Goal: Information Seeking & Learning: Learn about a topic

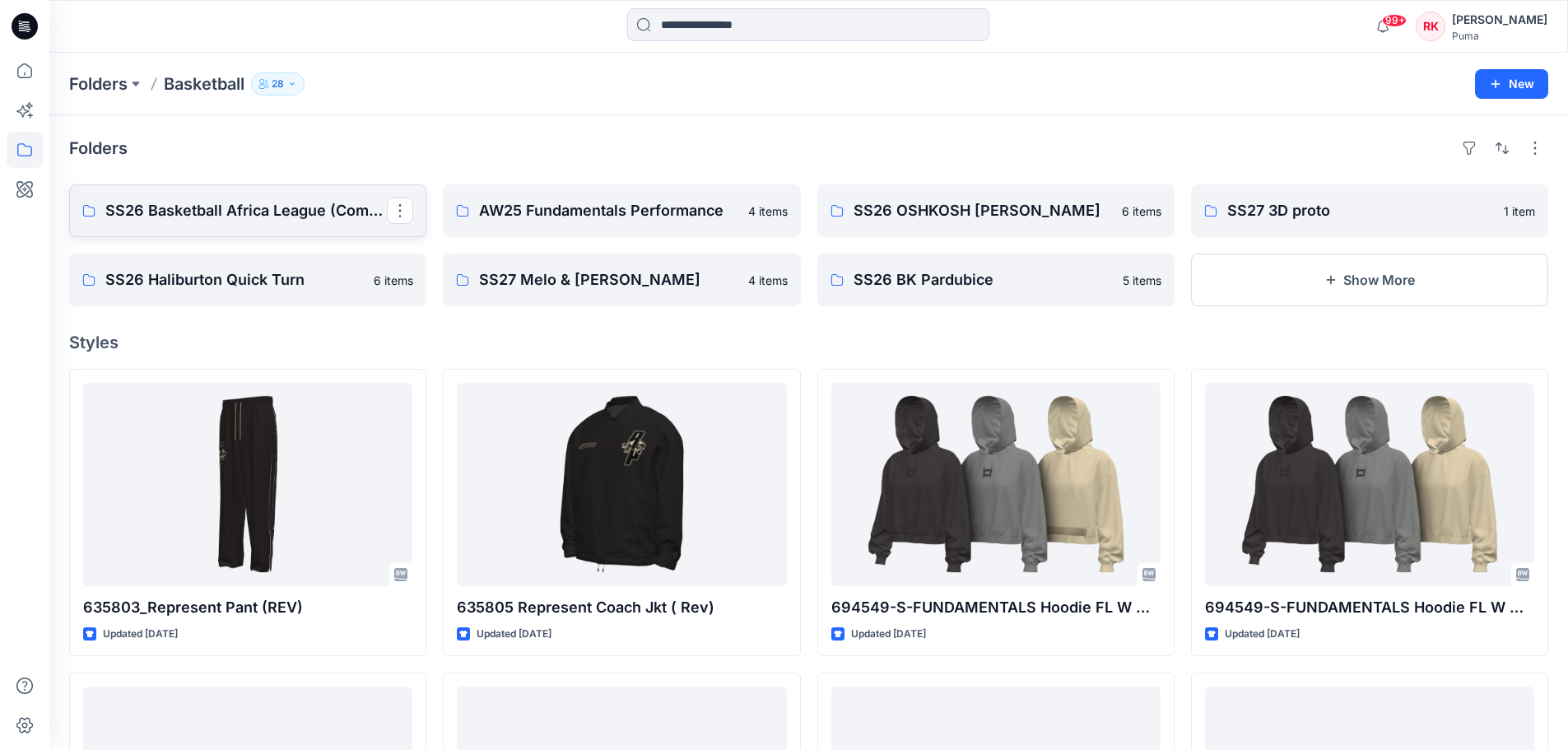
click at [256, 218] on p "SS26 Basketball Africa League (Combine)" at bounding box center [246, 211] width 281 height 23
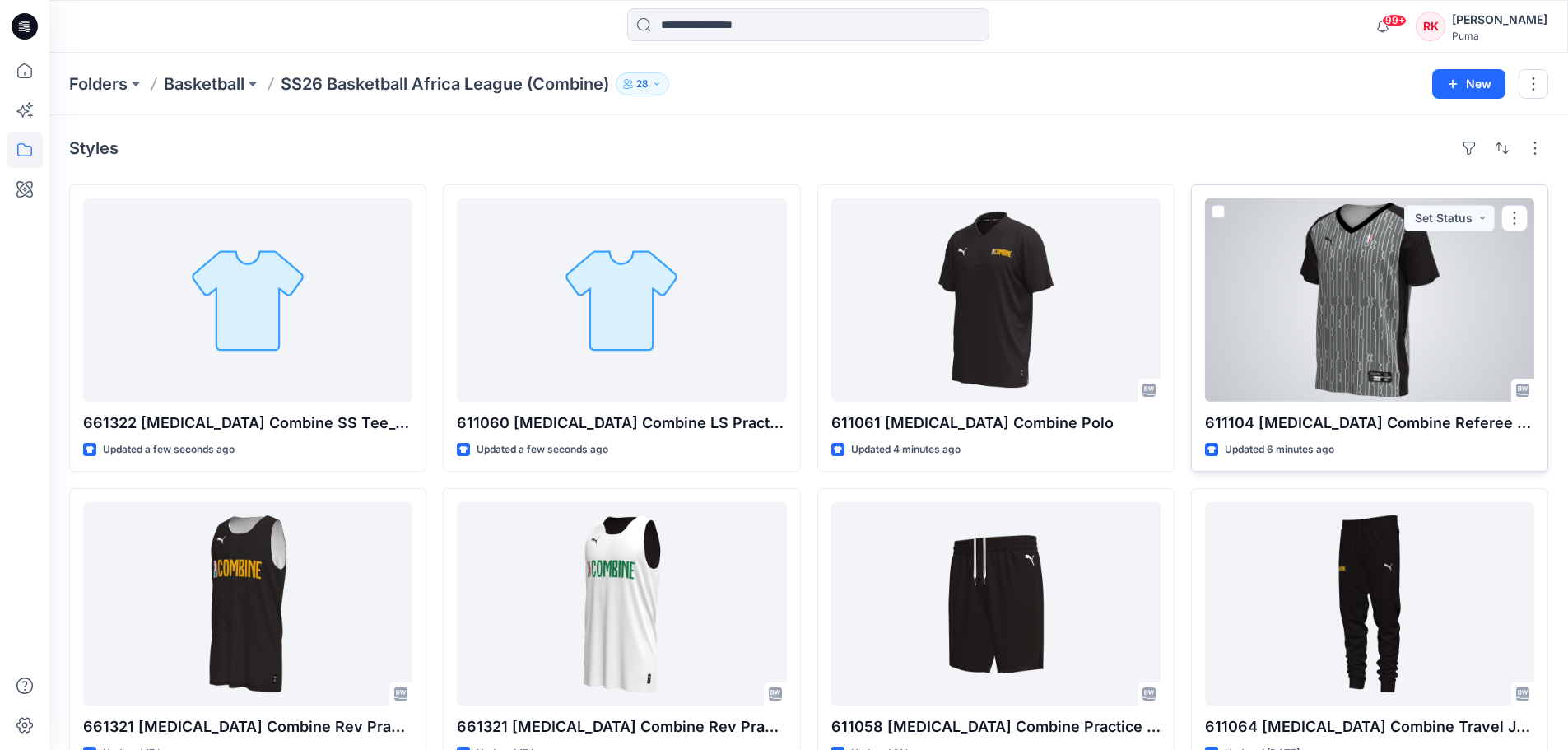
click at [1346, 303] on div at bounding box center [1370, 300] width 329 height 203
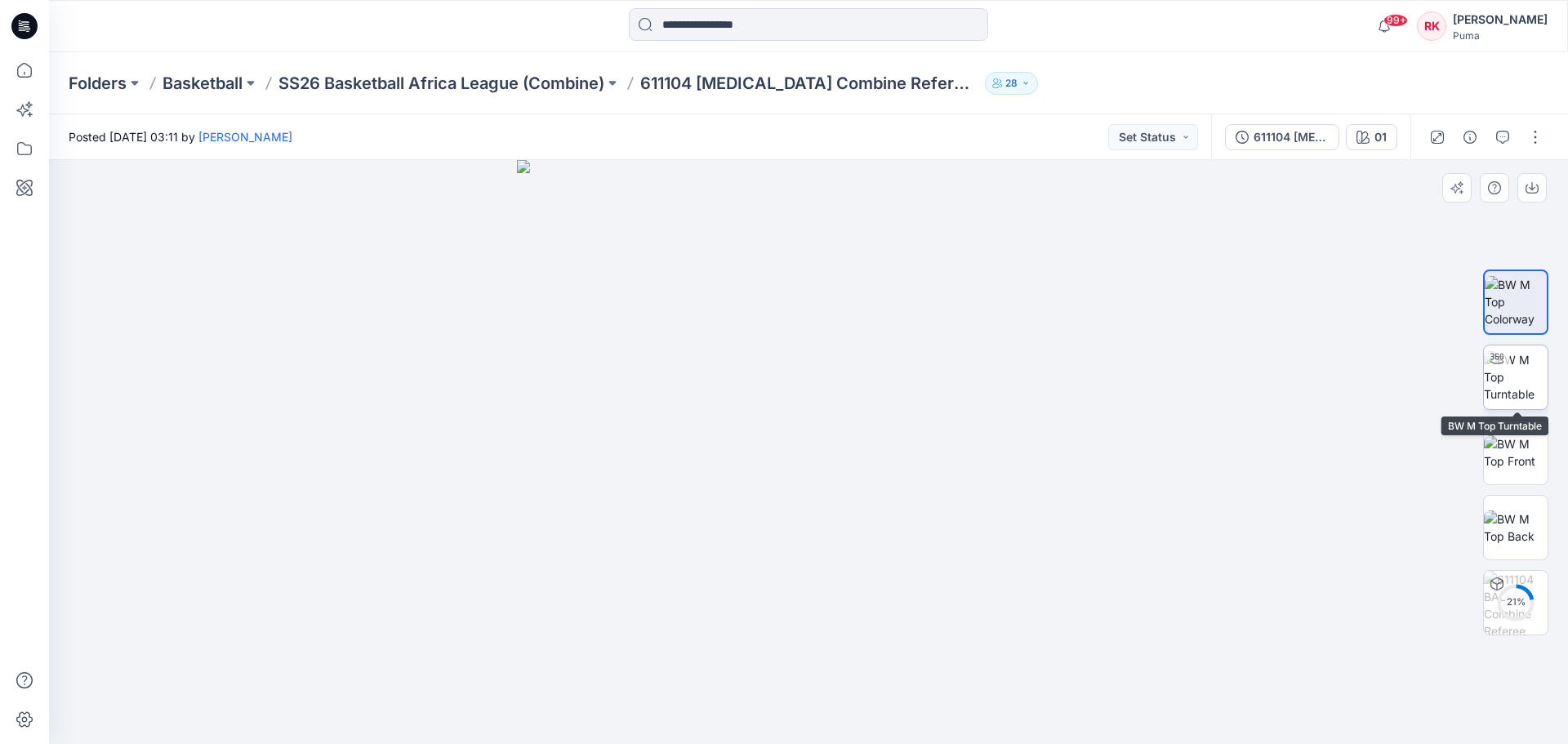
click at [1520, 384] on img at bounding box center [1516, 377] width 64 height 51
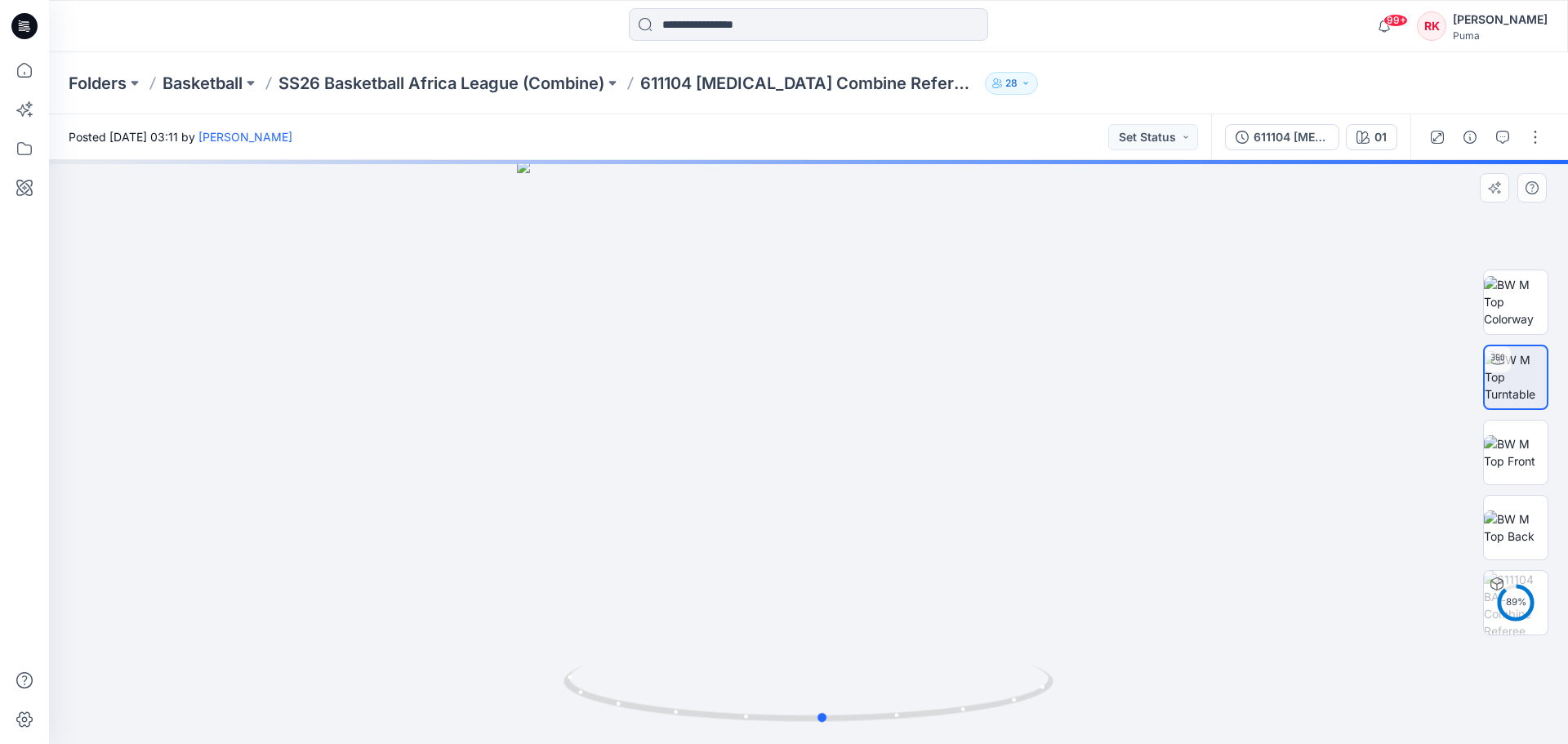
drag, startPoint x: 837, startPoint y: 373, endPoint x: 852, endPoint y: 396, distance: 27.5
click at [852, 396] on div at bounding box center [809, 451] width 1519 height 584
drag, startPoint x: 798, startPoint y: 315, endPoint x: 786, endPoint y: 472, distance: 157.5
click at [786, 472] on img at bounding box center [797, 215] width 1836 height 1057
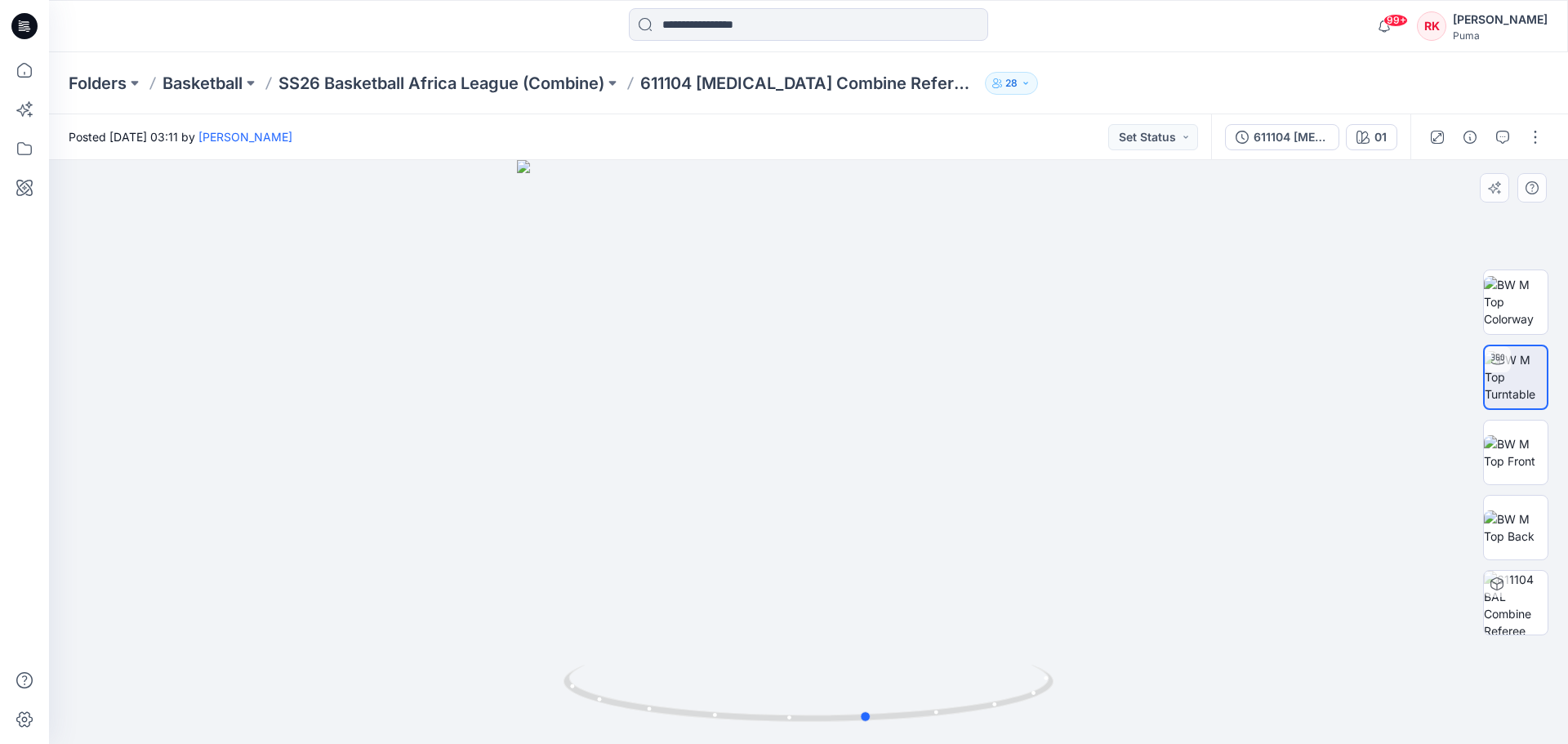
drag, startPoint x: 977, startPoint y: 474, endPoint x: 532, endPoint y: 472, distance: 445.0
click at [532, 472] on div at bounding box center [809, 451] width 1519 height 584
click at [591, 83] on p "SS26 Basketball Africa League (Combine)" at bounding box center [442, 83] width 325 height 23
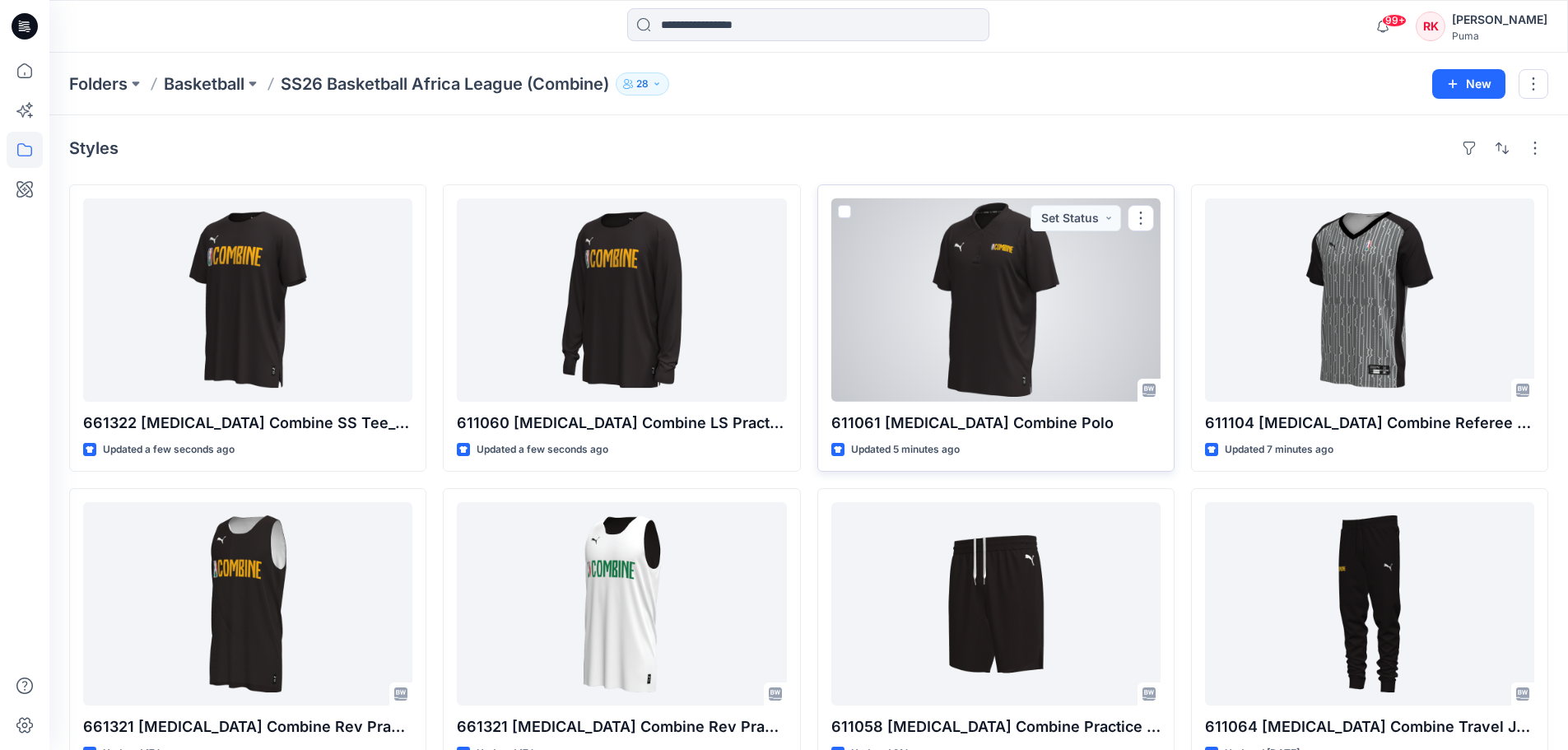
click at [1012, 341] on div at bounding box center [996, 300] width 329 height 203
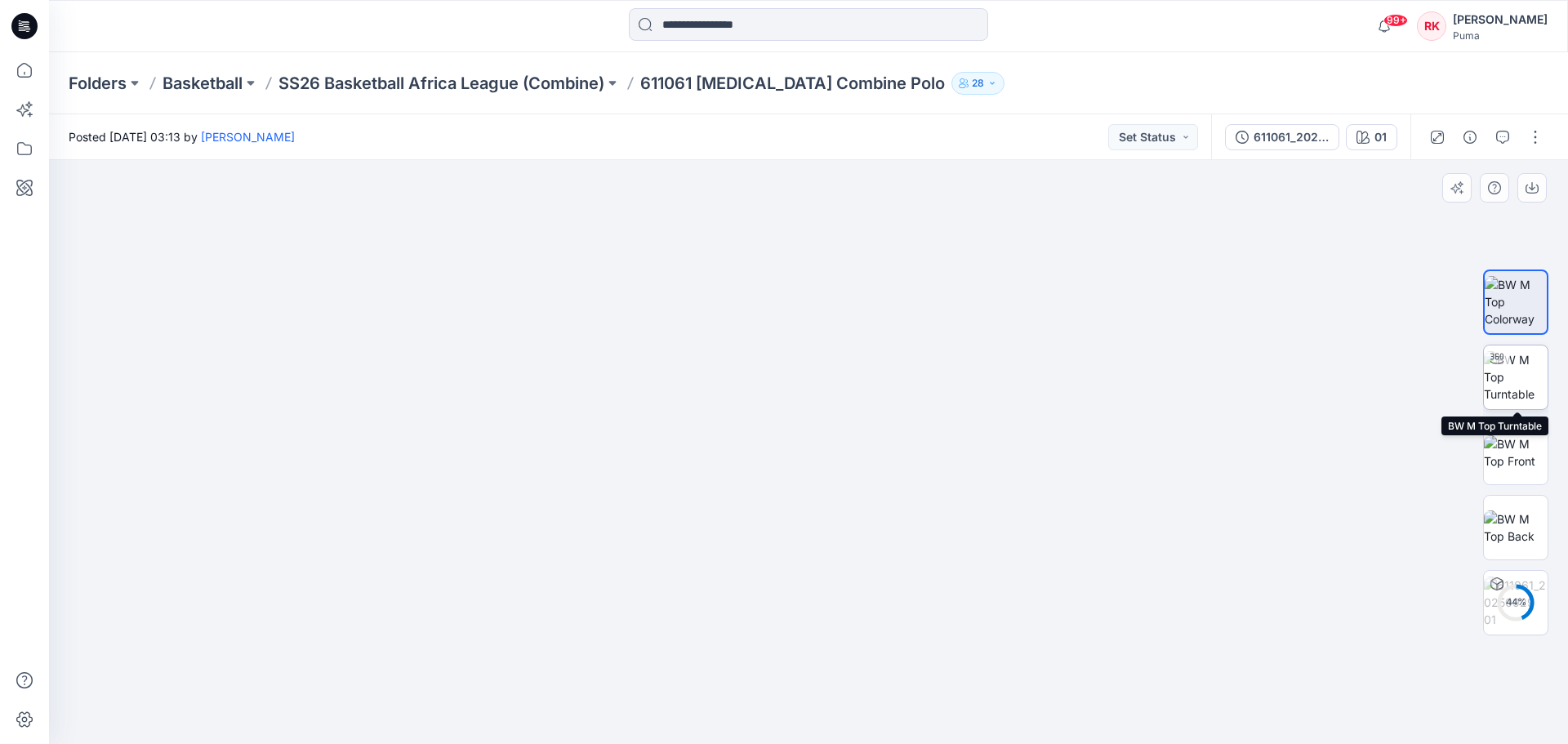
click at [1509, 378] on img at bounding box center [1516, 377] width 64 height 51
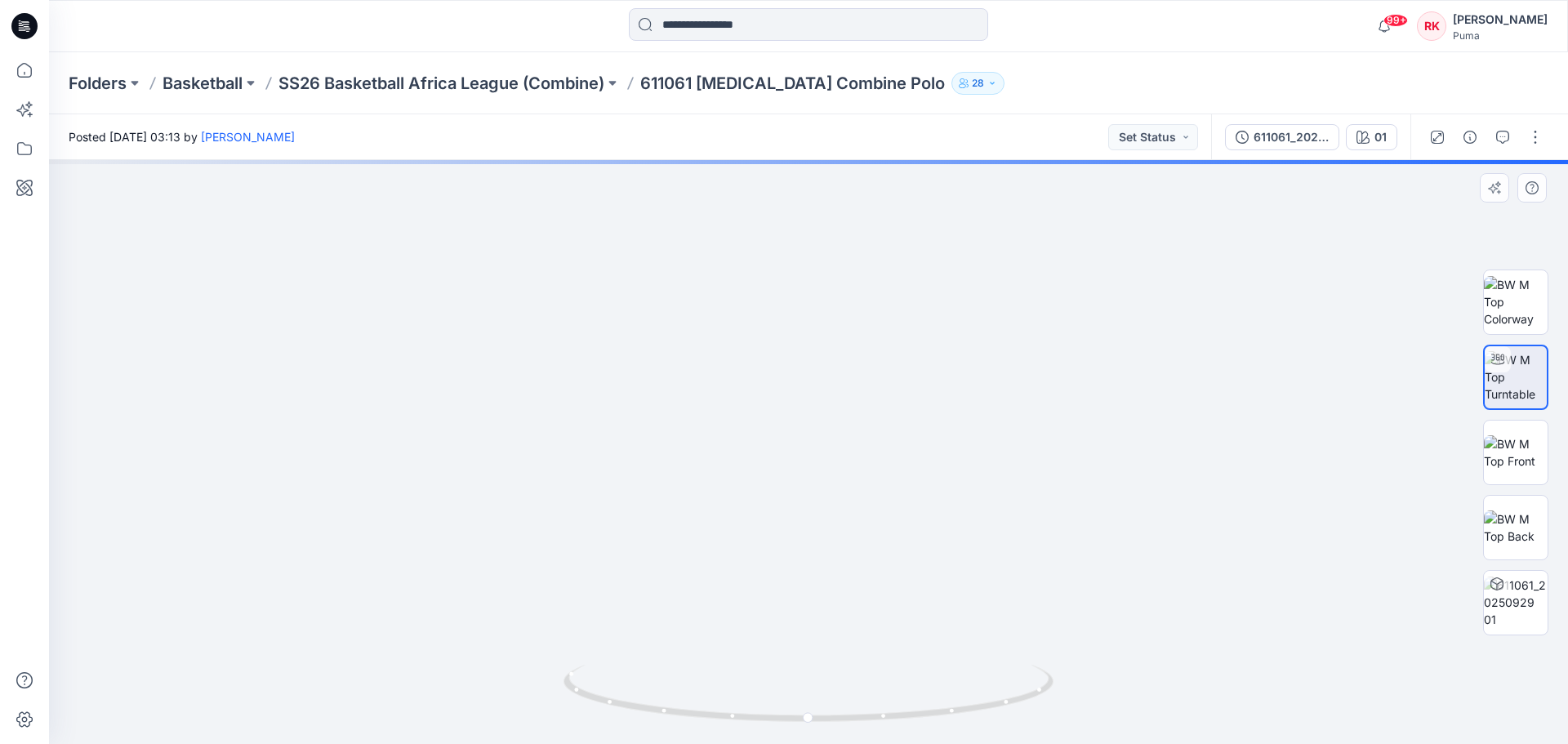
drag, startPoint x: 796, startPoint y: 344, endPoint x: 845, endPoint y: 539, distance: 201.1
click at [845, 539] on img at bounding box center [833, 92] width 2306 height 1306
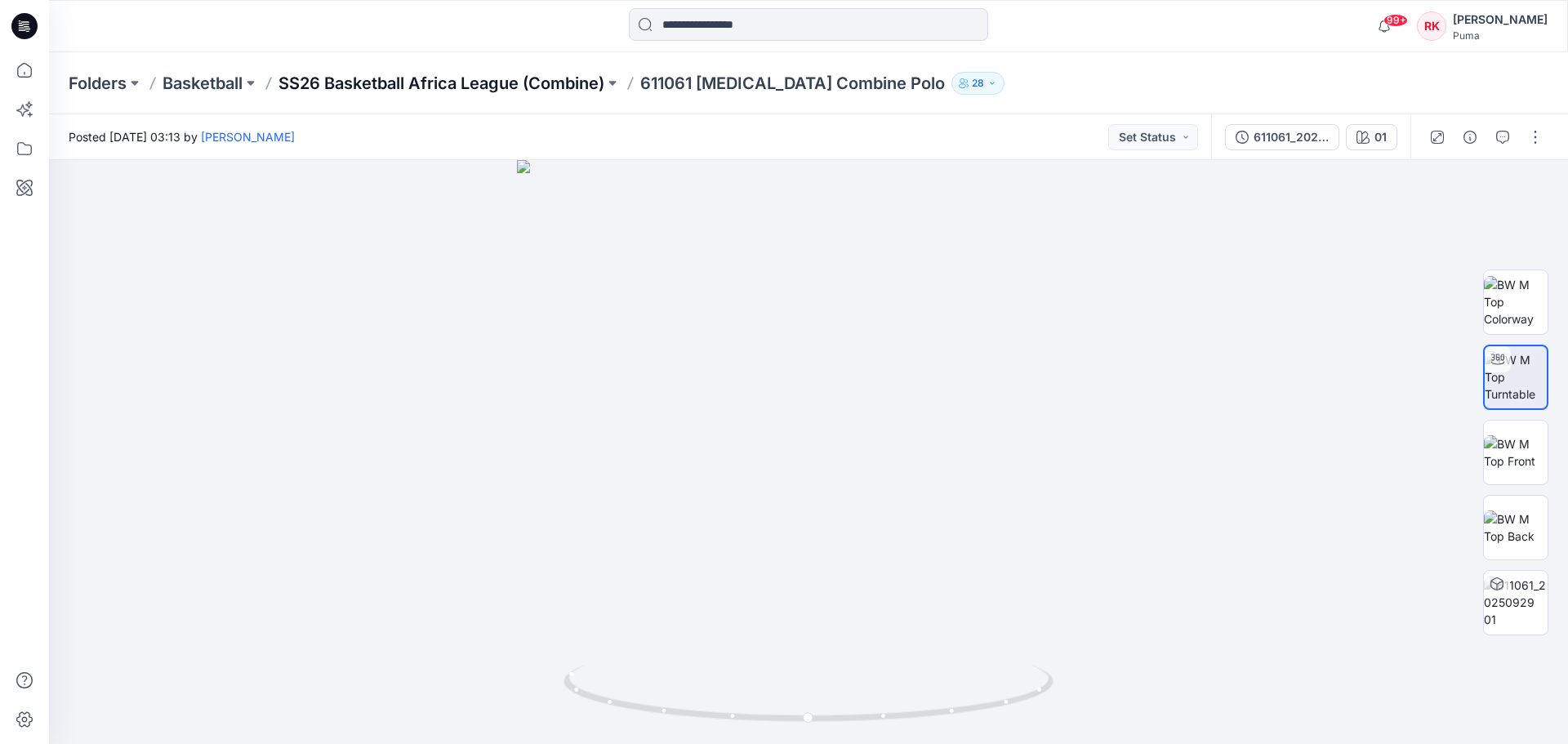
click at [587, 77] on p "SS26 Basketball Africa League (Combine)" at bounding box center [442, 83] width 325 height 23
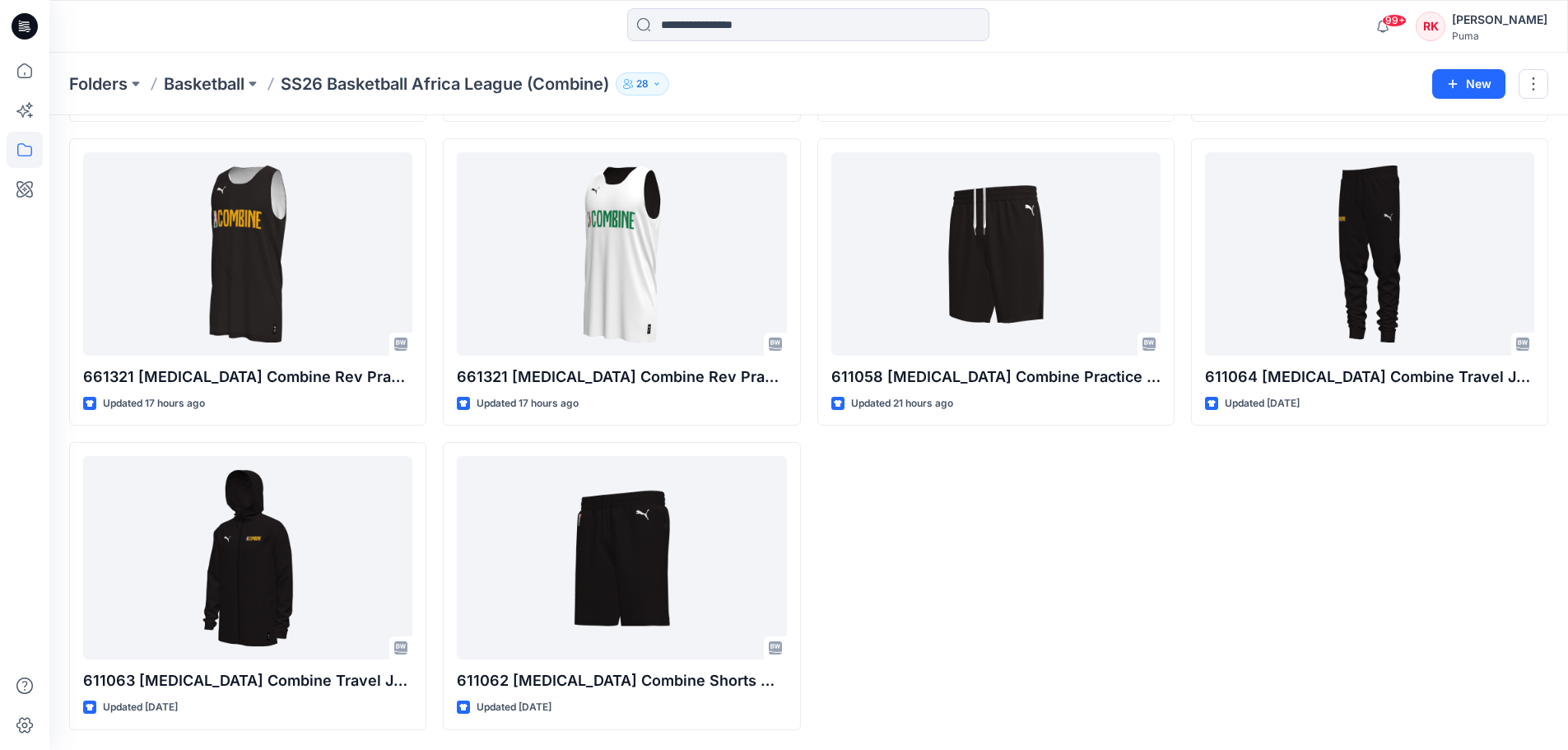
scroll to position [103, 0]
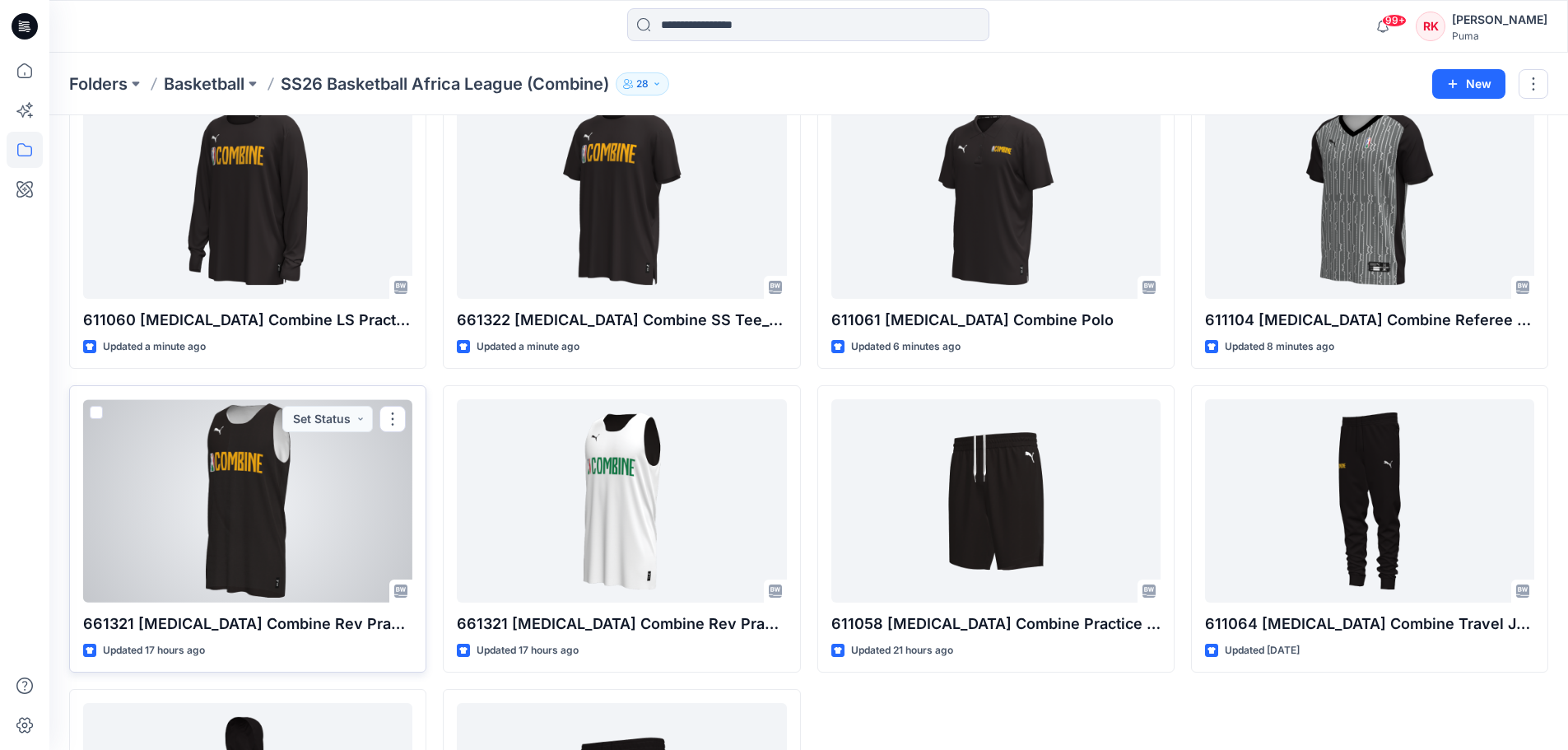
click at [264, 501] on div at bounding box center [247, 501] width 329 height 203
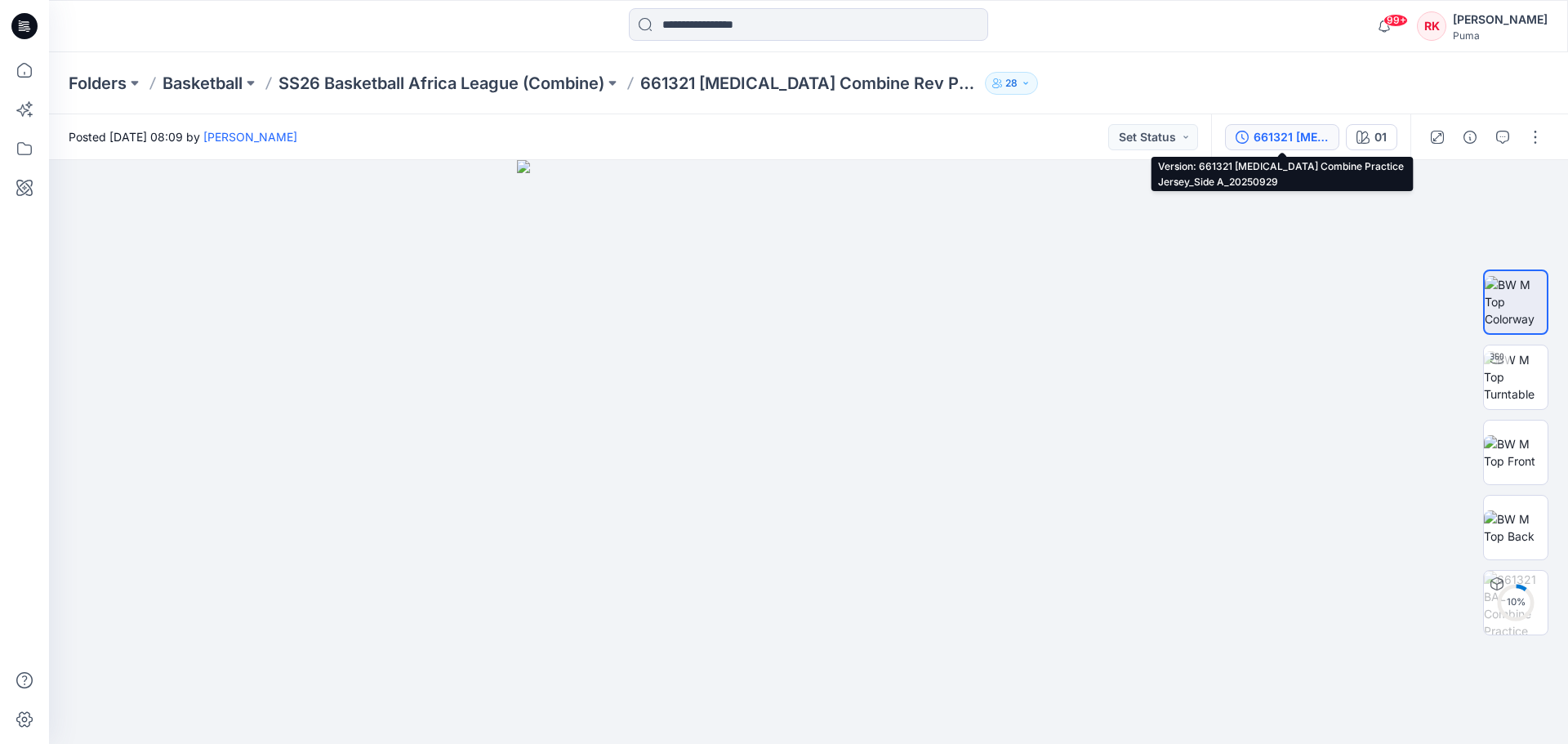
click at [1294, 140] on div "661321 [MEDICAL_DATA] Combine Practice Jersey_Side A_20250929" at bounding box center [1291, 137] width 76 height 18
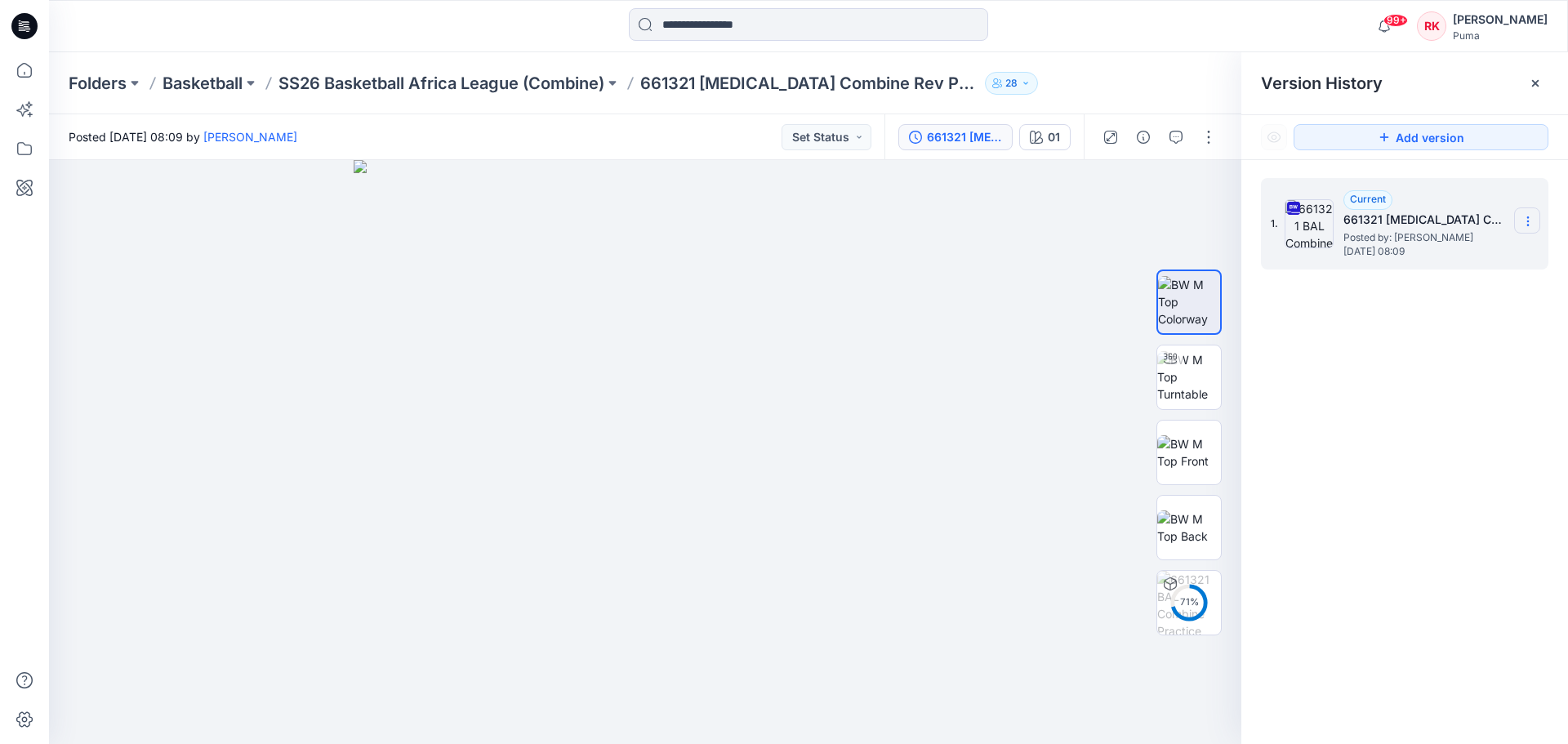
click at [1524, 219] on icon at bounding box center [1527, 221] width 13 height 13
click at [1390, 548] on div "1. Current 661321 [MEDICAL_DATA] Combine Practice Jersey_Side A_20250929 Posted…" at bounding box center [1404, 463] width 326 height 607
click at [1413, 428] on div "1. Current 661321 [MEDICAL_DATA] Combine Practice Jersey_Side A_20250929 Posted…" at bounding box center [1404, 463] width 326 height 607
click at [1528, 83] on div at bounding box center [1535, 83] width 26 height 26
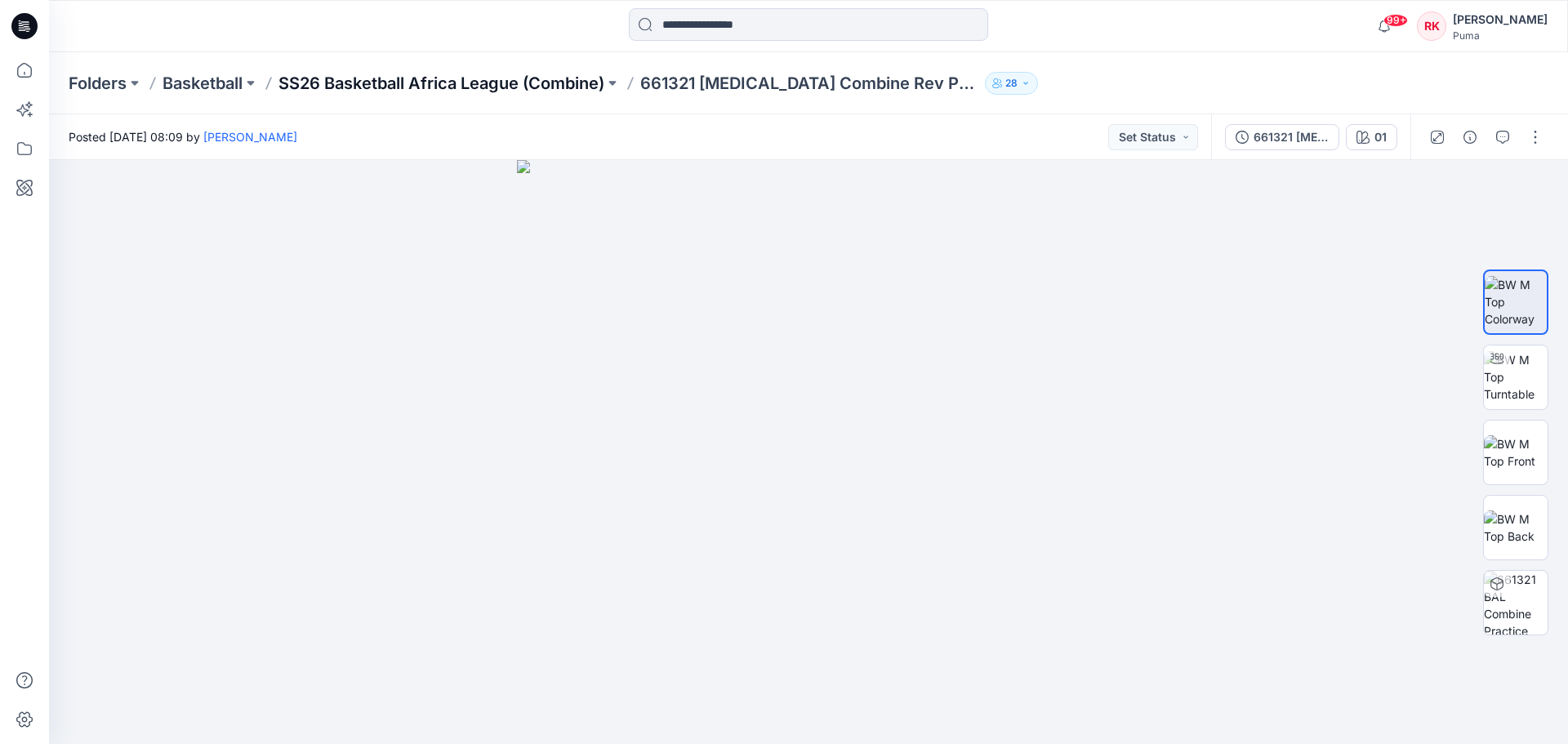
click at [577, 81] on p "SS26 Basketball Africa League (Combine)" at bounding box center [442, 83] width 325 height 23
